Goal: Transaction & Acquisition: Purchase product/service

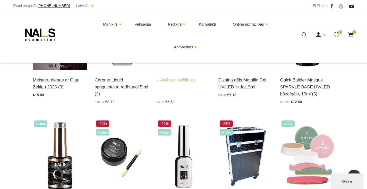
scroll to position [232, 0]
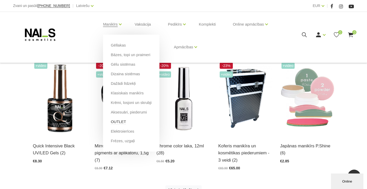
click at [121, 122] on link "OUTLET" at bounding box center [118, 122] width 15 height 6
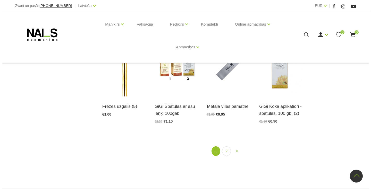
scroll to position [558, 0]
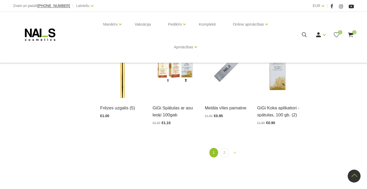
click at [303, 33] on use at bounding box center [304, 34] width 5 height 5
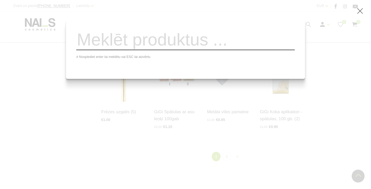
click at [157, 48] on input "search" at bounding box center [185, 39] width 219 height 21
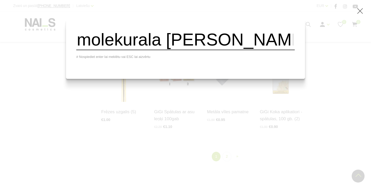
type input "molekurala [PERSON_NAME]"
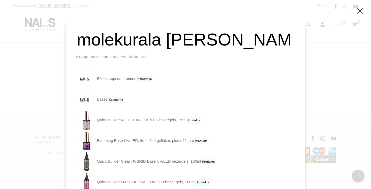
scroll to position [542, 0]
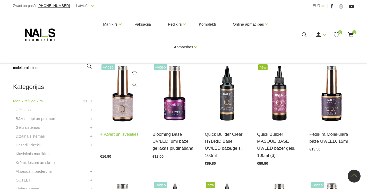
scroll to position [103, 0]
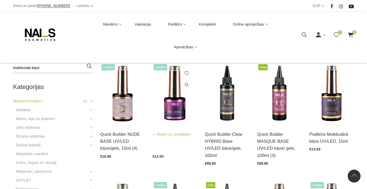
click at [166, 105] on img at bounding box center [175, 93] width 45 height 61
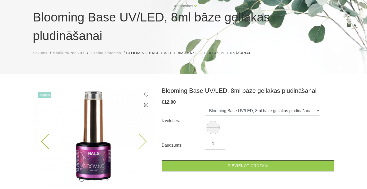
scroll to position [26, 0]
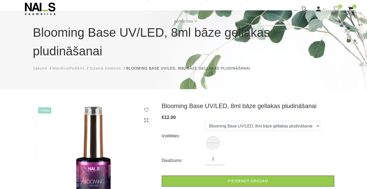
click at [49, 107] on span "+Video" at bounding box center [44, 110] width 13 height 6
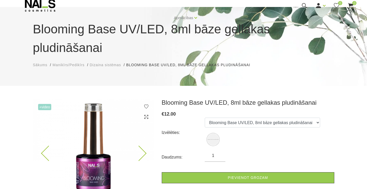
scroll to position [77, 0]
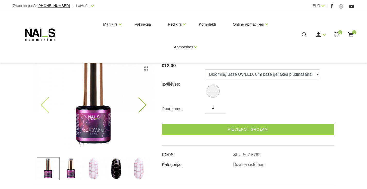
click at [143, 97] on icon at bounding box center [138, 104] width 15 height 15
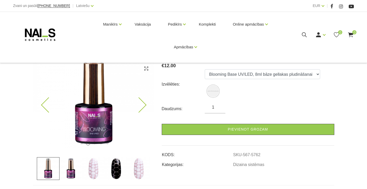
click at [143, 97] on icon at bounding box center [138, 104] width 15 height 15
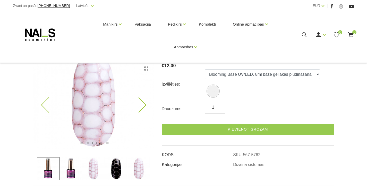
click at [143, 97] on icon at bounding box center [138, 104] width 15 height 15
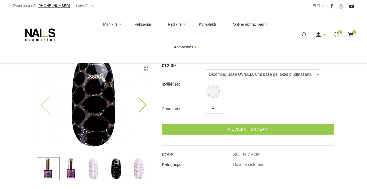
click at [143, 97] on icon at bounding box center [138, 104] width 15 height 15
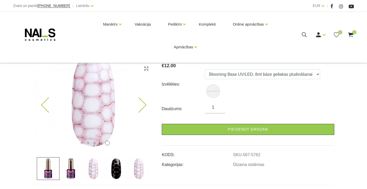
click at [143, 97] on icon at bounding box center [138, 104] width 15 height 15
click at [141, 97] on icon at bounding box center [138, 104] width 15 height 15
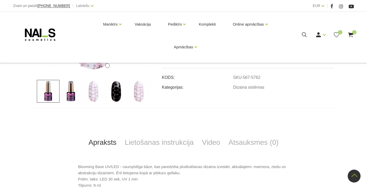
scroll to position [155, 0]
click at [209, 133] on link "Video" at bounding box center [211, 141] width 27 height 17
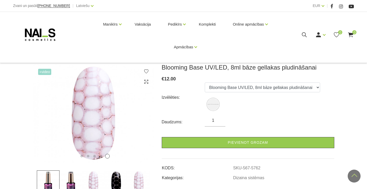
scroll to position [52, 0]
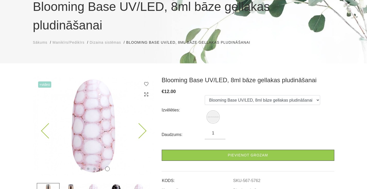
click at [41, 110] on img at bounding box center [93, 125] width 121 height 99
click at [45, 123] on icon at bounding box center [48, 130] width 15 height 15
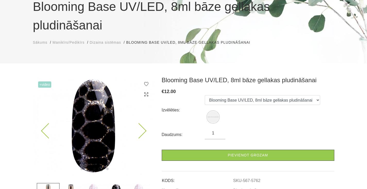
click at [45, 123] on icon at bounding box center [48, 130] width 15 height 15
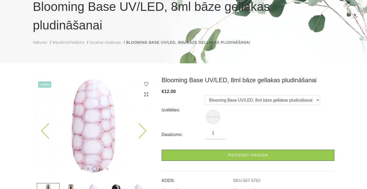
click at [45, 123] on icon at bounding box center [48, 130] width 15 height 15
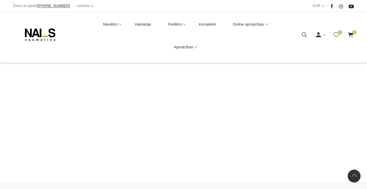
scroll to position [387, 0]
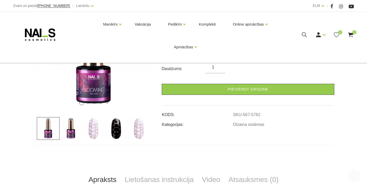
scroll to position [155, 0]
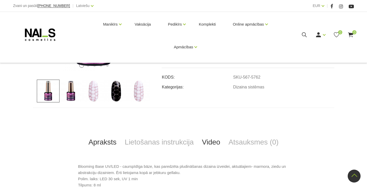
click at [213, 133] on link "Video" at bounding box center [211, 141] width 27 height 17
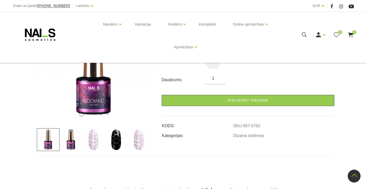
scroll to position [103, 0]
